Goal: Task Accomplishment & Management: Complete application form

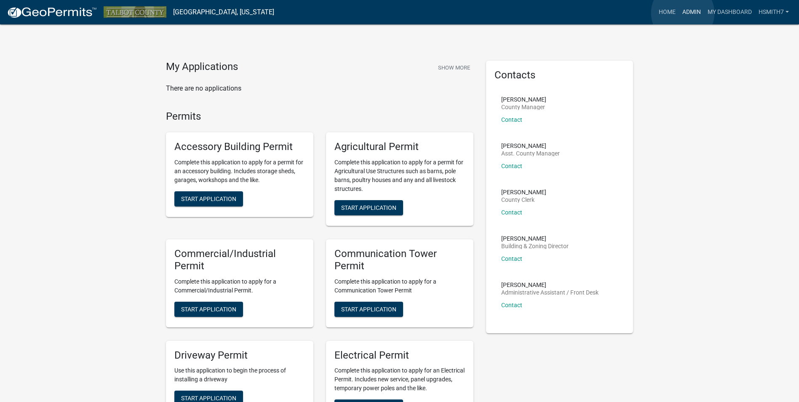
click at [682, 13] on link "Admin" at bounding box center [691, 12] width 25 height 16
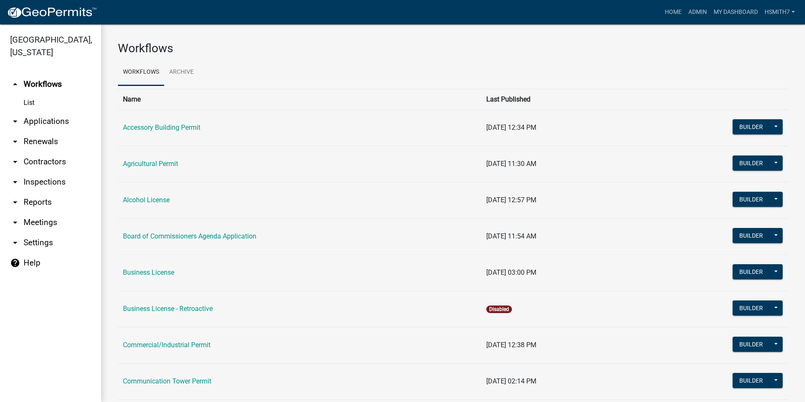
drag, startPoint x: 61, startPoint y: 123, endPoint x: 57, endPoint y: 127, distance: 5.4
click at [60, 123] on link "arrow_drop_down Applications" at bounding box center [50, 121] width 101 height 20
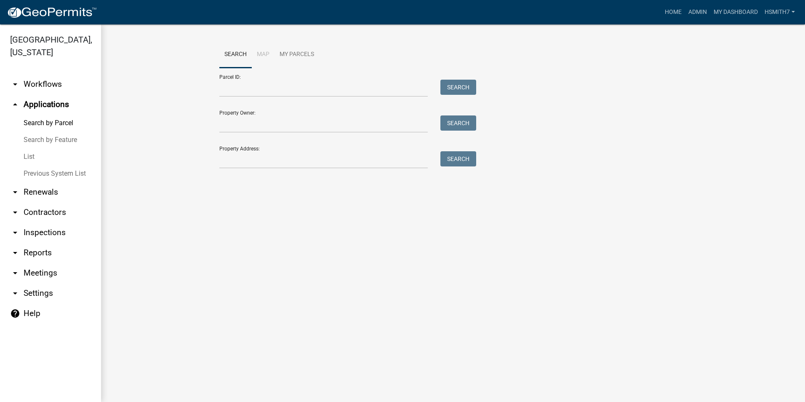
click at [32, 158] on link "List" at bounding box center [50, 156] width 101 height 17
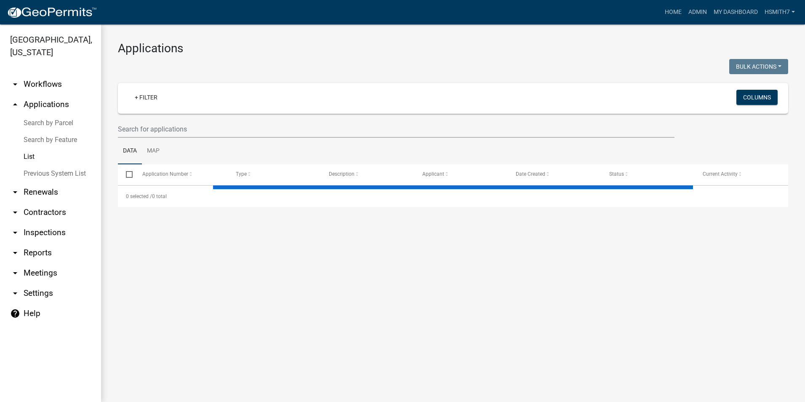
select select "3: 100"
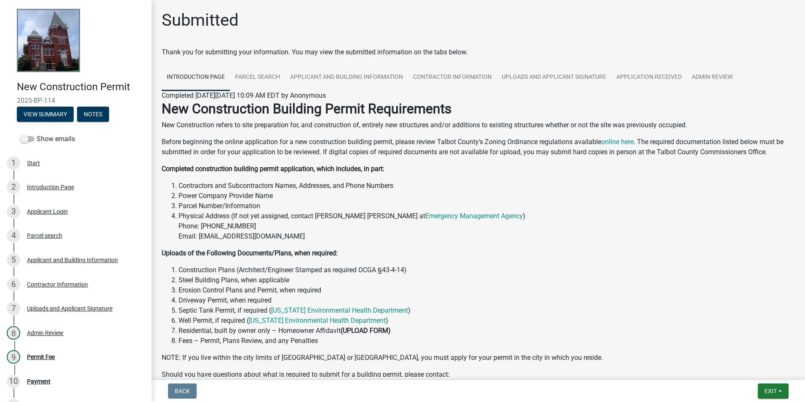
scroll to position [84, 0]
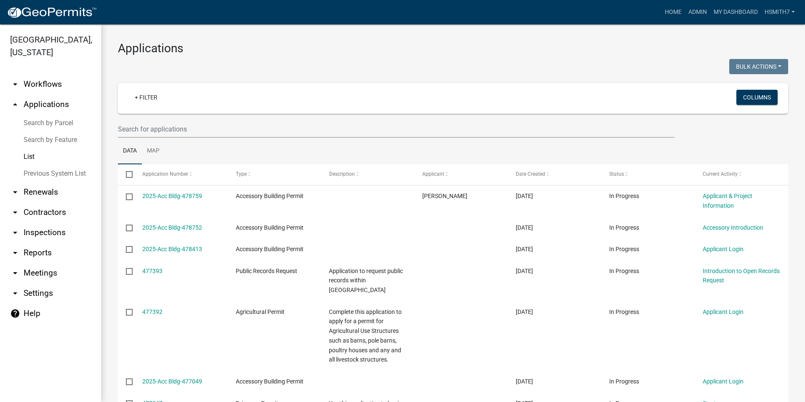
select select "3: 100"
click at [33, 159] on link "List" at bounding box center [50, 156] width 101 height 17
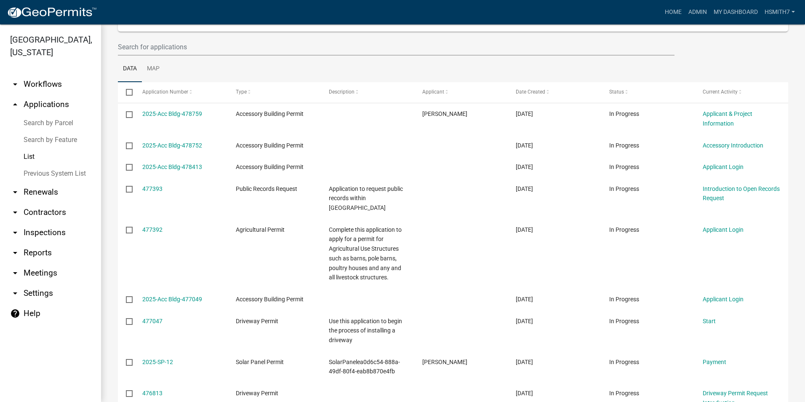
scroll to position [42, 0]
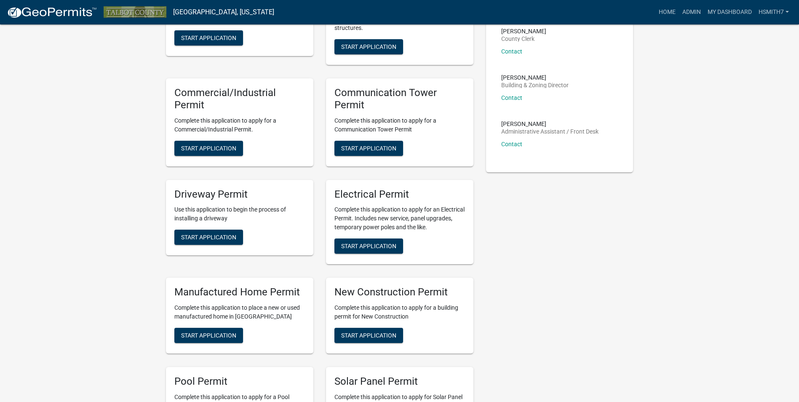
scroll to position [210, 0]
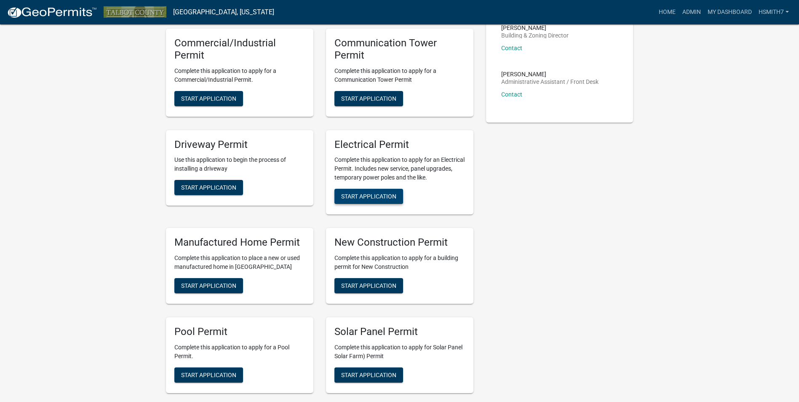
click at [385, 197] on span "Start Application" at bounding box center [368, 196] width 55 height 7
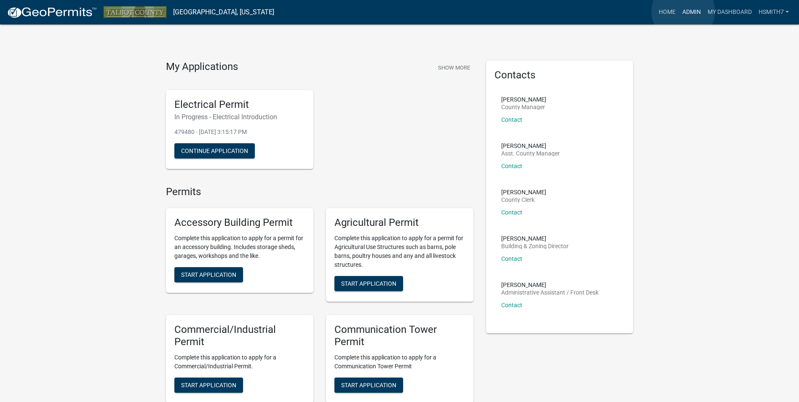
click at [685, 14] on link "Admin" at bounding box center [691, 12] width 25 height 16
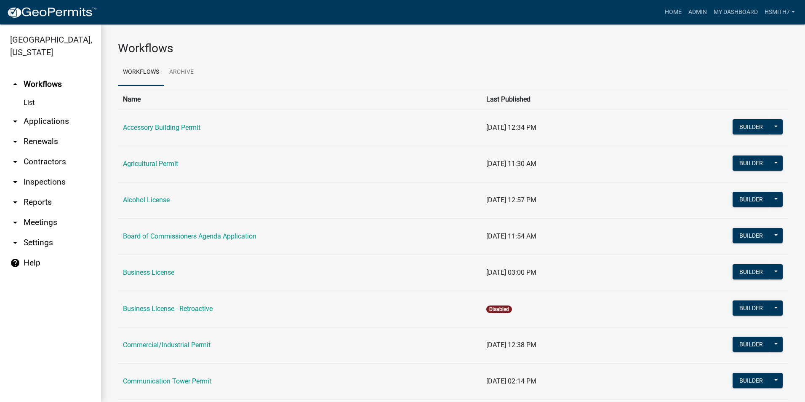
click at [32, 120] on link "arrow_drop_down Applications" at bounding box center [50, 121] width 101 height 20
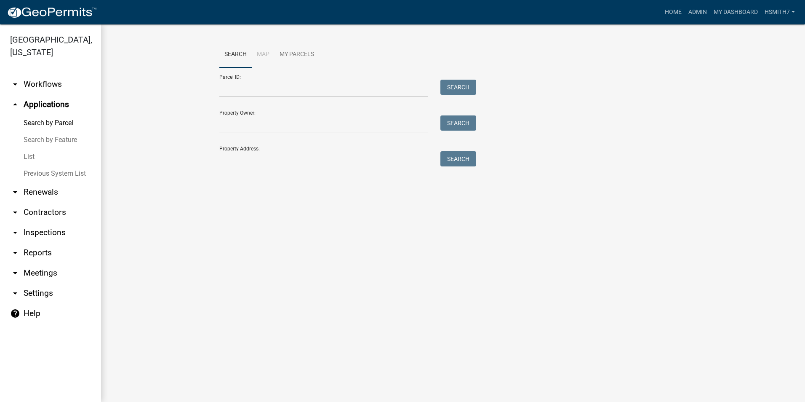
click at [32, 153] on link "List" at bounding box center [50, 156] width 101 height 17
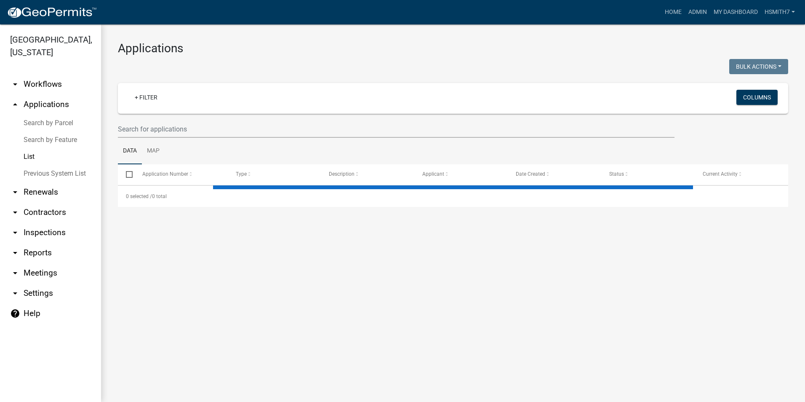
select select "3: 100"
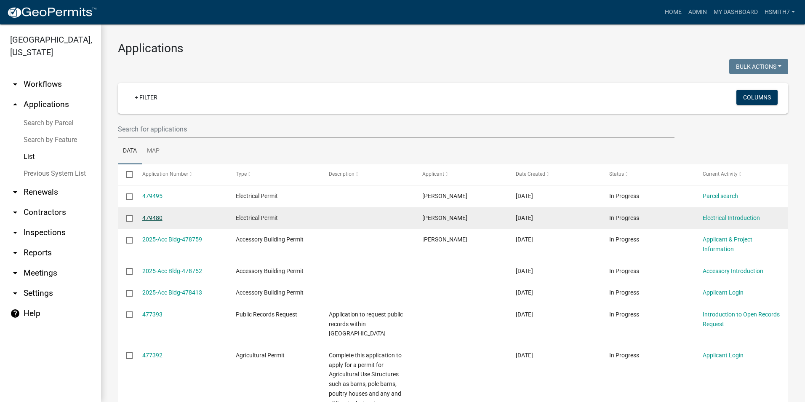
click at [159, 218] on link "479480" at bounding box center [152, 217] width 20 height 7
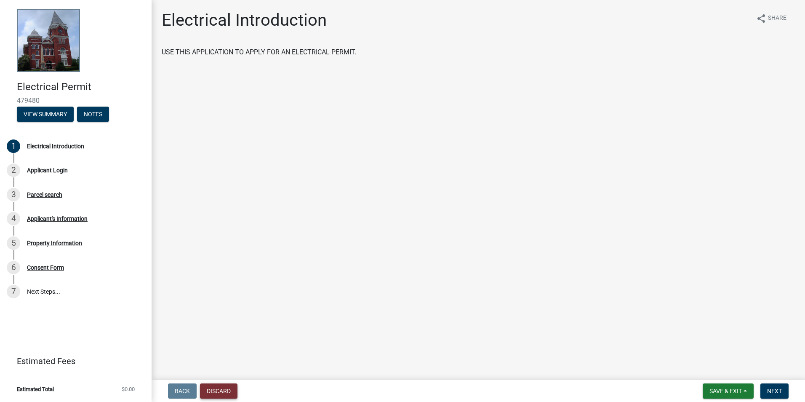
drag, startPoint x: 227, startPoint y: 388, endPoint x: 232, endPoint y: 386, distance: 5.3
click at [232, 386] on button "Discard" at bounding box center [218, 390] width 37 height 15
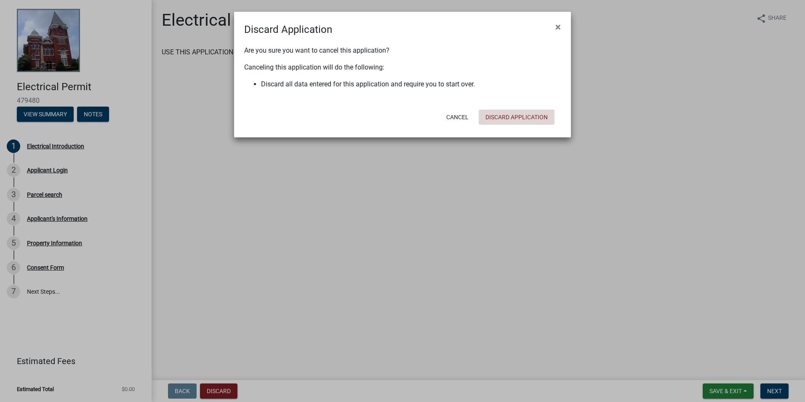
click at [522, 122] on button "Discard Application" at bounding box center [517, 116] width 76 height 15
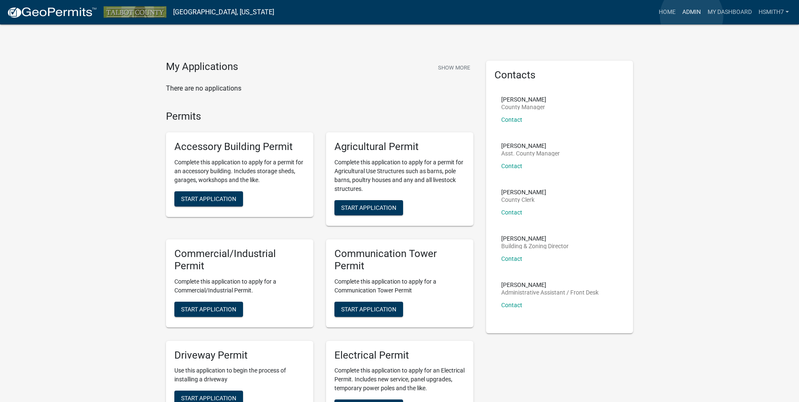
click at [691, 16] on link "Admin" at bounding box center [691, 12] width 25 height 16
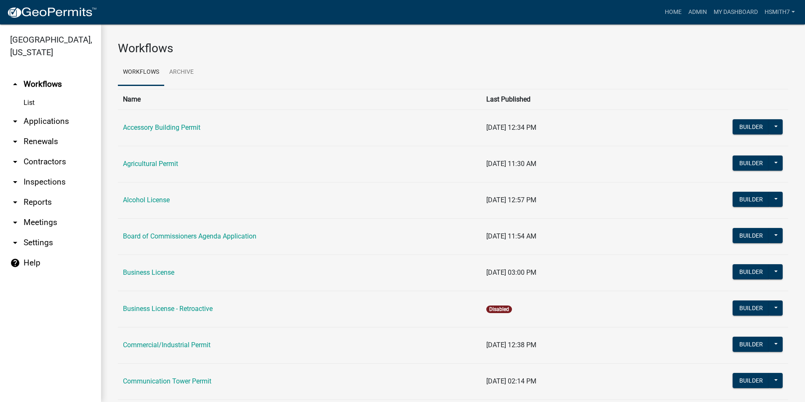
click at [38, 123] on link "arrow_drop_down Applications" at bounding box center [50, 121] width 101 height 20
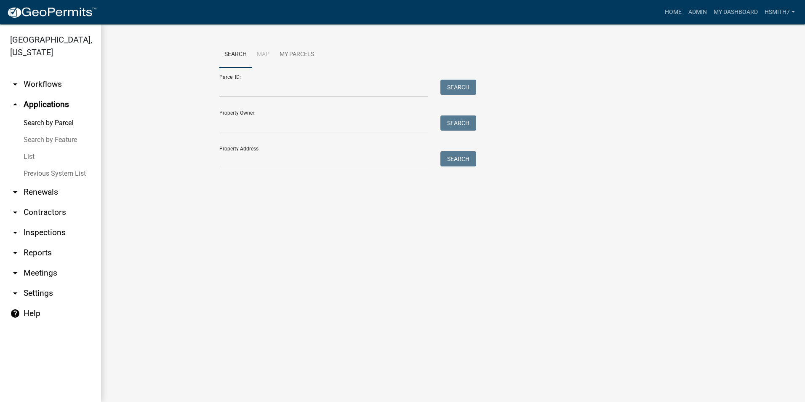
click at [29, 160] on link "List" at bounding box center [50, 156] width 101 height 17
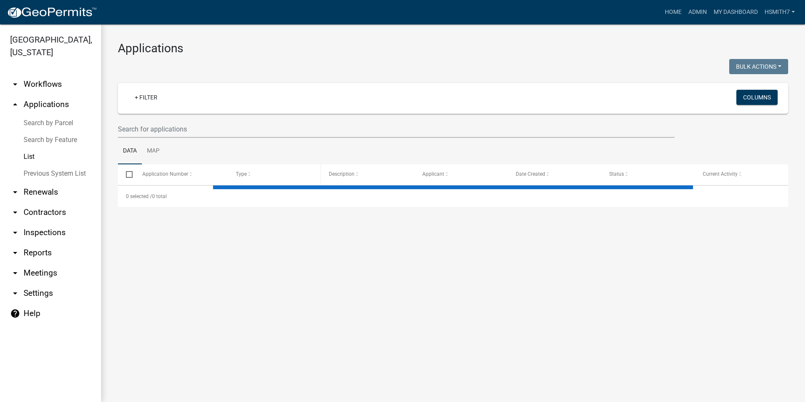
select select "3: 100"
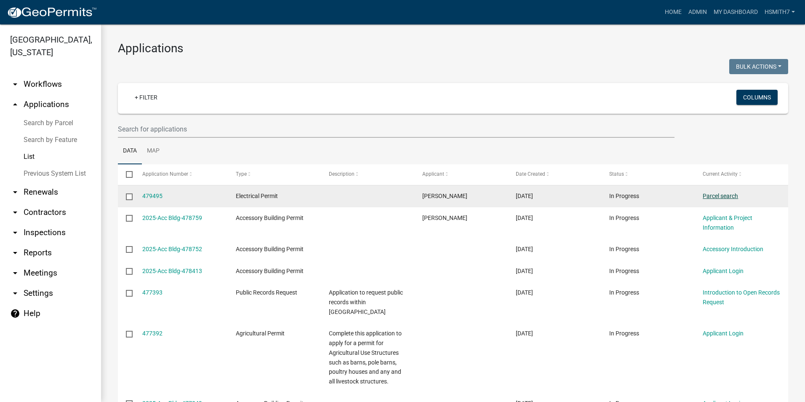
click at [708, 199] on link "Parcel search" at bounding box center [720, 195] width 35 height 7
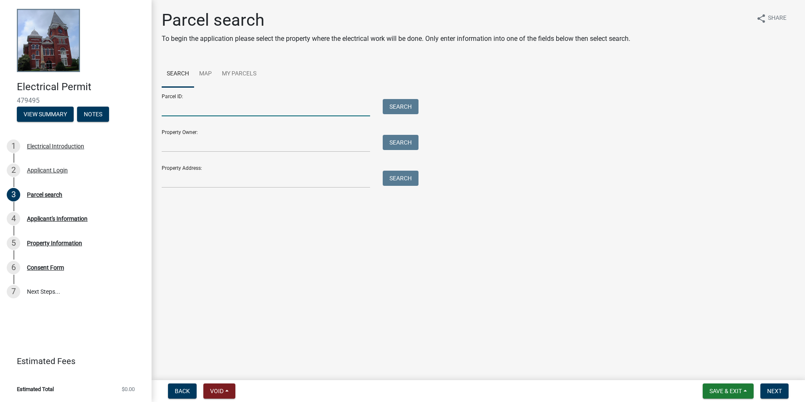
click at [249, 111] on input "Parcel ID:" at bounding box center [266, 107] width 208 height 17
type input "00501310"
click at [401, 117] on form "Parcel ID: 00501310 Search Property Owner: Search Property Address: Search" at bounding box center [288, 137] width 253 height 101
click at [402, 111] on button "Search" at bounding box center [401, 106] width 36 height 15
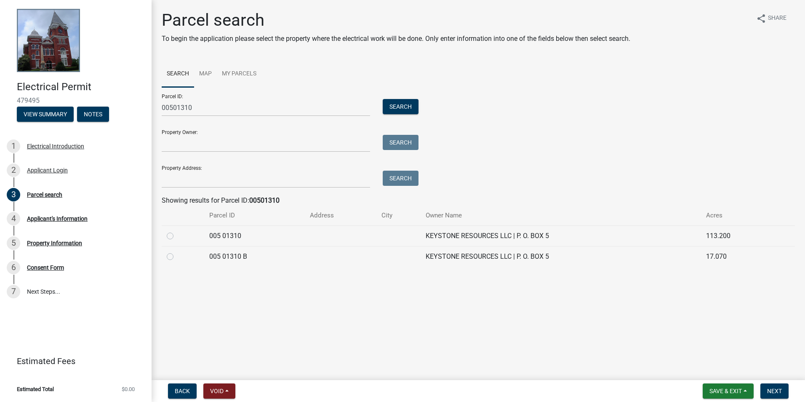
click at [238, 259] on td "005 01310 B" at bounding box center [254, 256] width 101 height 21
click at [177, 251] on label at bounding box center [177, 251] width 0 height 0
click at [177, 257] on B "radio" at bounding box center [179, 253] width 5 height 5
radio B "true"
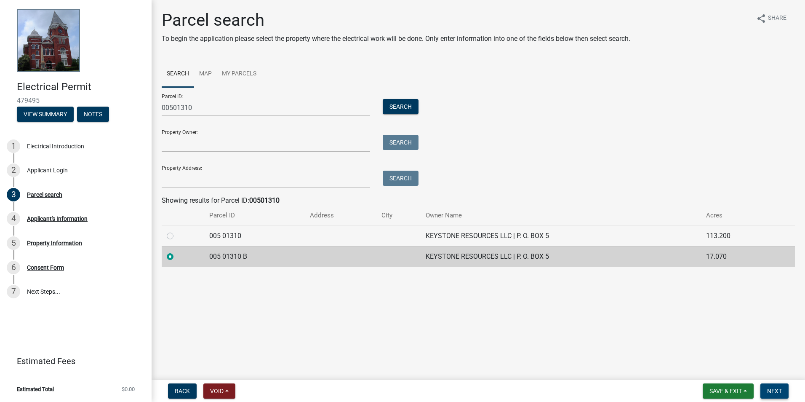
click at [767, 385] on button "Next" at bounding box center [774, 390] width 28 height 15
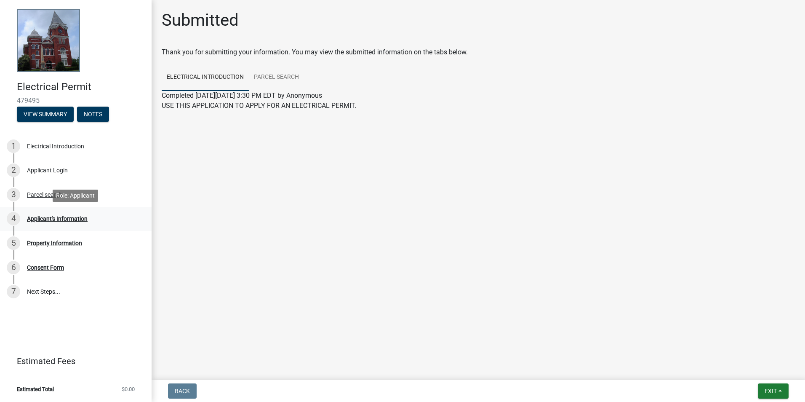
click at [73, 212] on div "4 Applicant's Information" at bounding box center [72, 218] width 131 height 13
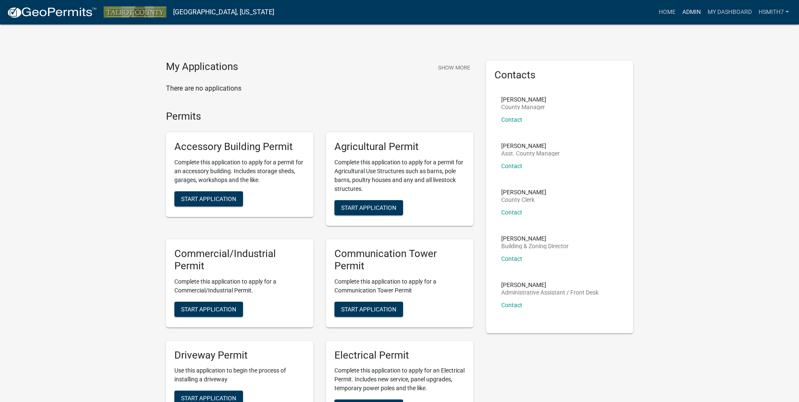
click at [692, 7] on link "Admin" at bounding box center [691, 12] width 25 height 16
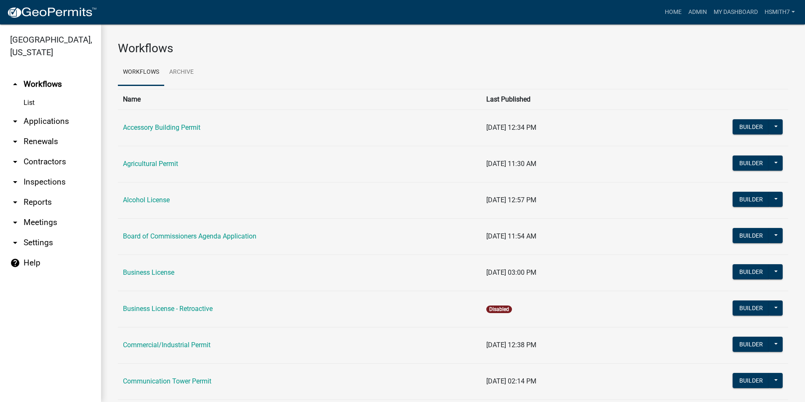
click at [54, 125] on link "arrow_drop_down Applications" at bounding box center [50, 121] width 101 height 20
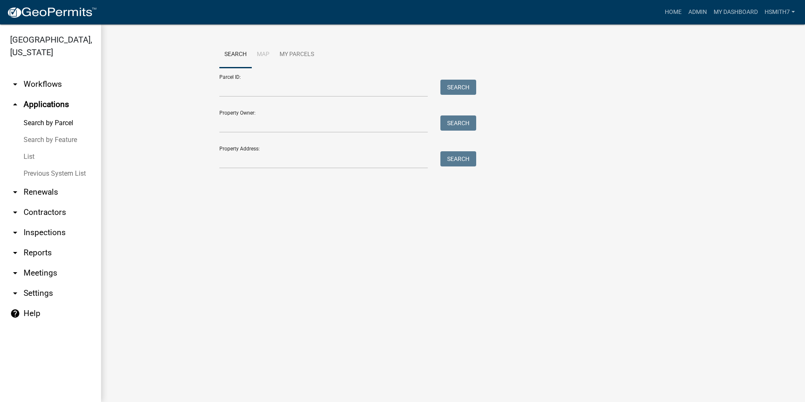
click at [40, 153] on link "List" at bounding box center [50, 156] width 101 height 17
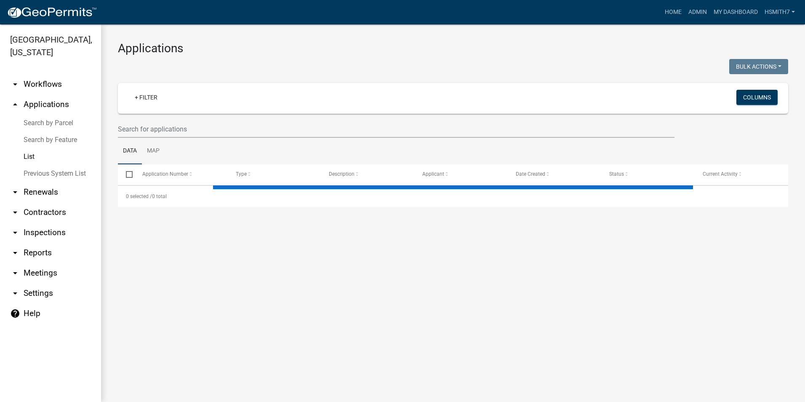
select select "3: 100"
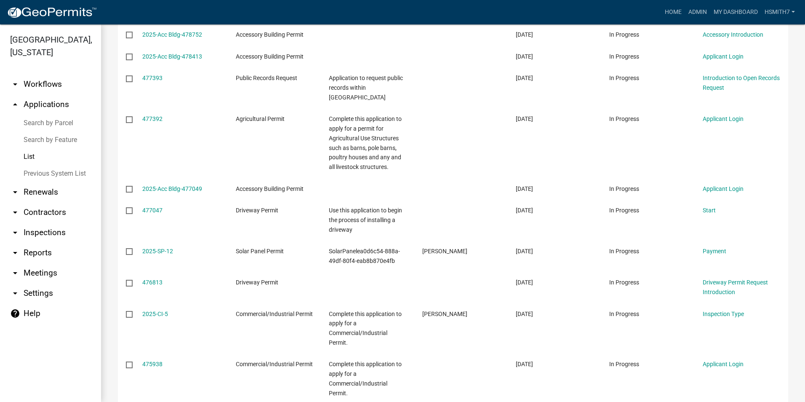
scroll to position [379, 0]
